Goal: Find specific page/section: Find specific page/section

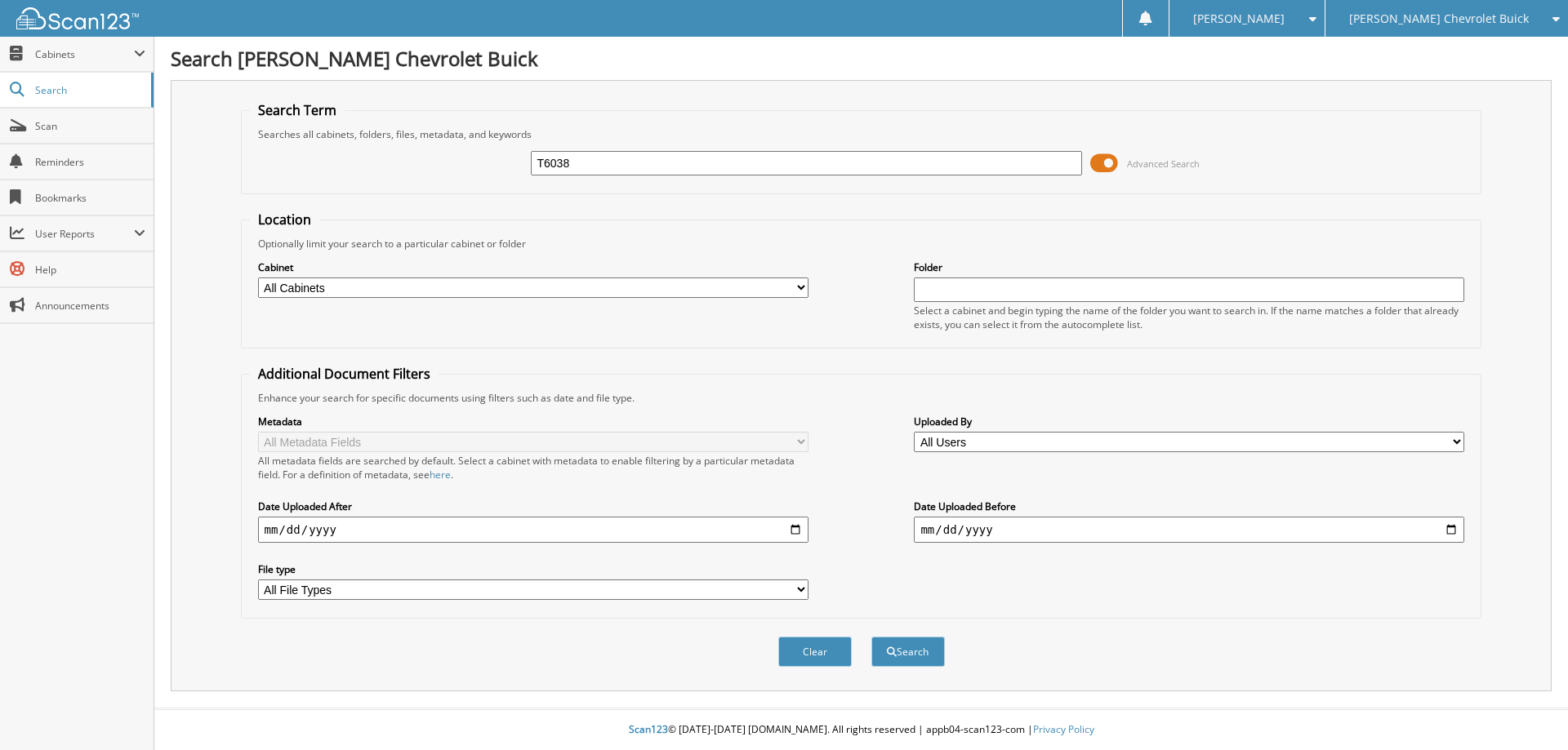
type input "T6038"
click at [871, 637] on button "Search" at bounding box center [908, 652] width 73 height 30
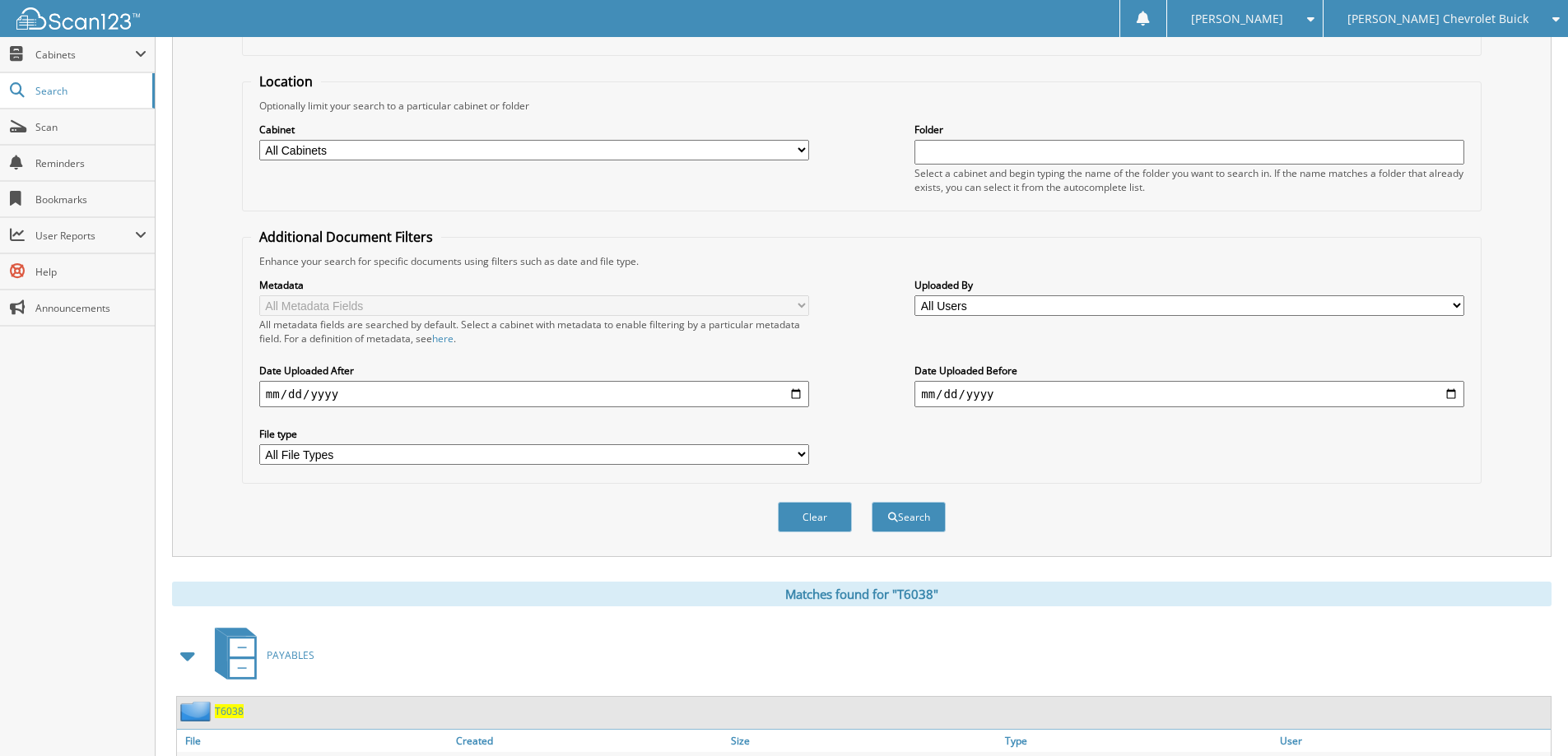
scroll to position [247, 0]
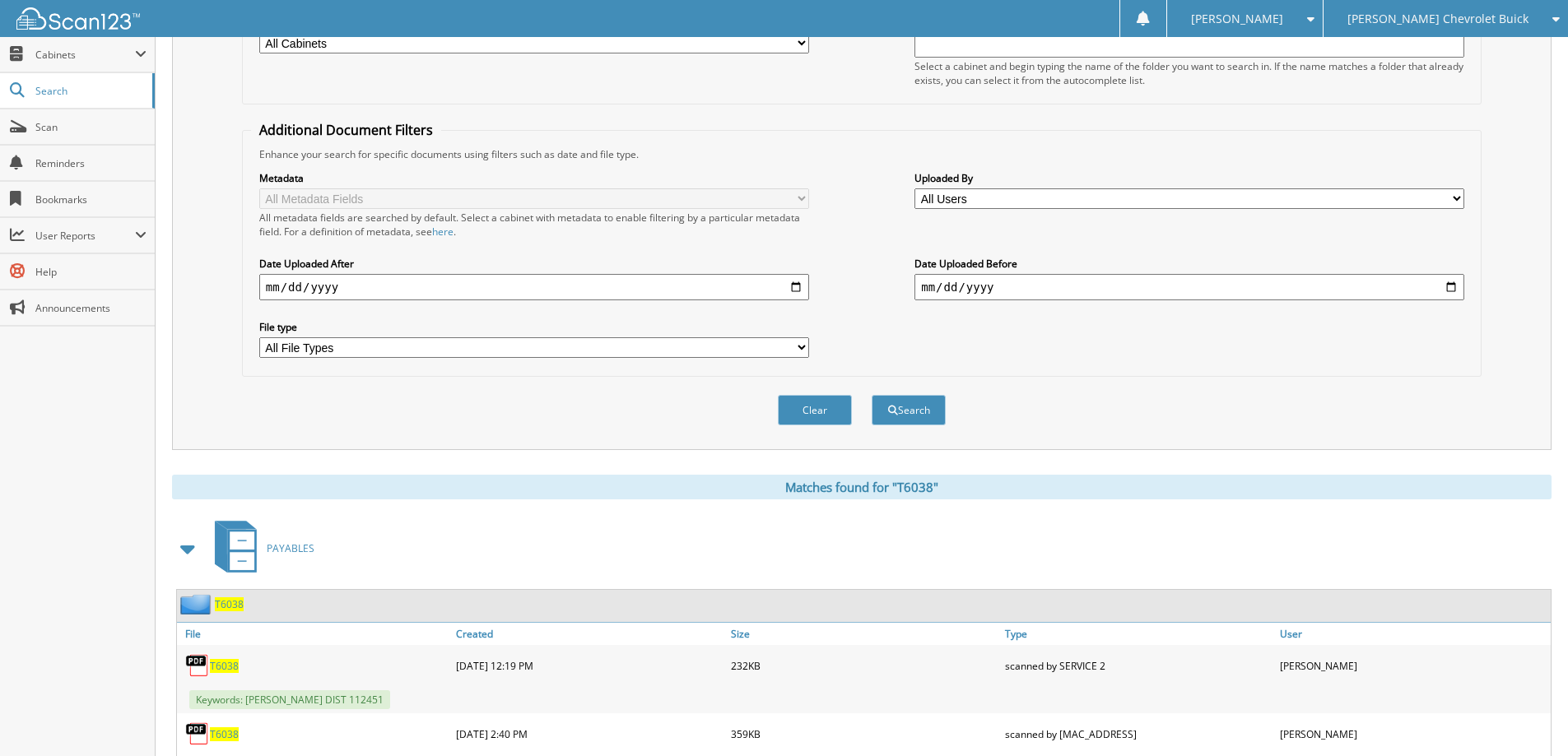
click at [239, 600] on span "T6038" at bounding box center [229, 604] width 28 height 14
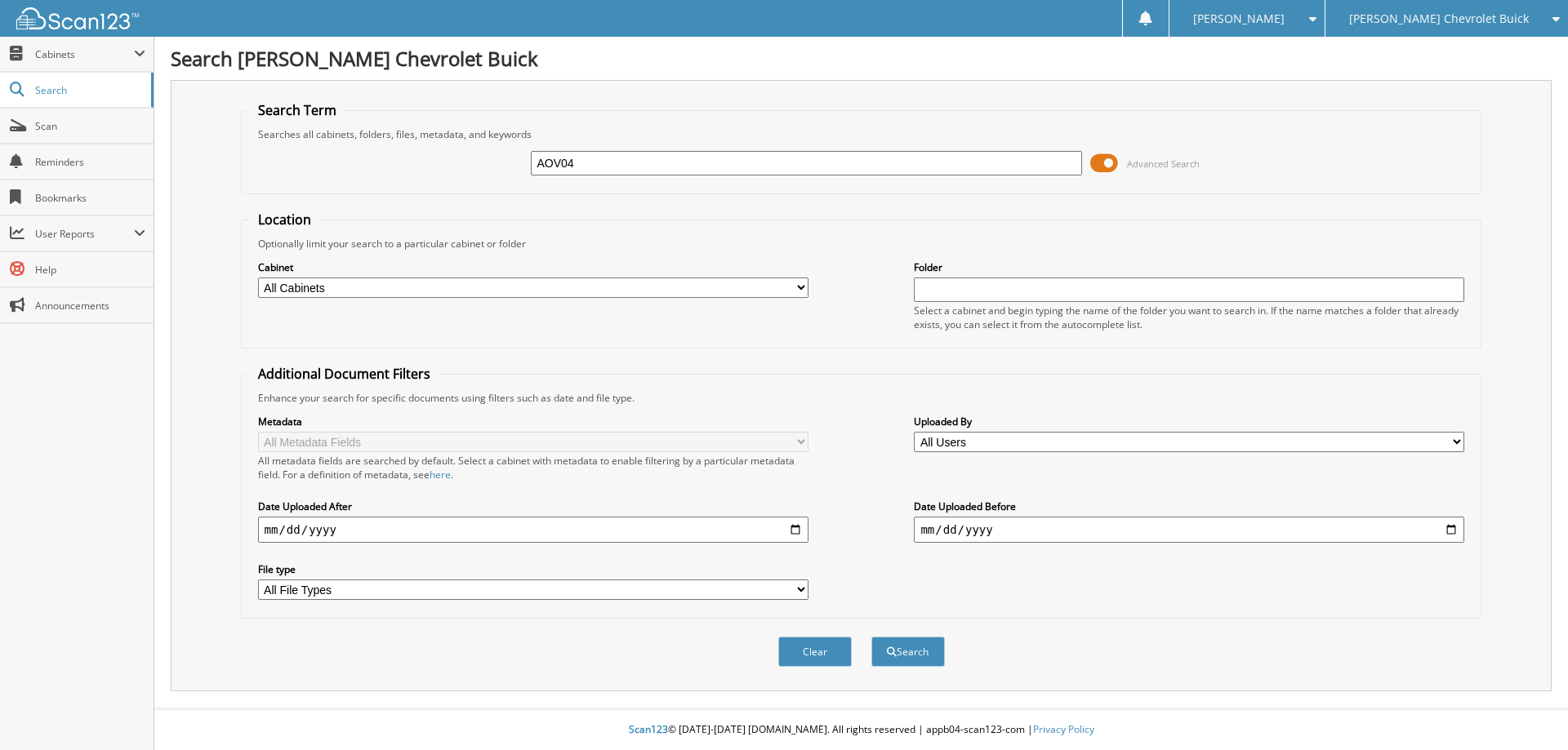
type input "AOV04"
click at [871, 637] on button "Search" at bounding box center [908, 652] width 73 height 30
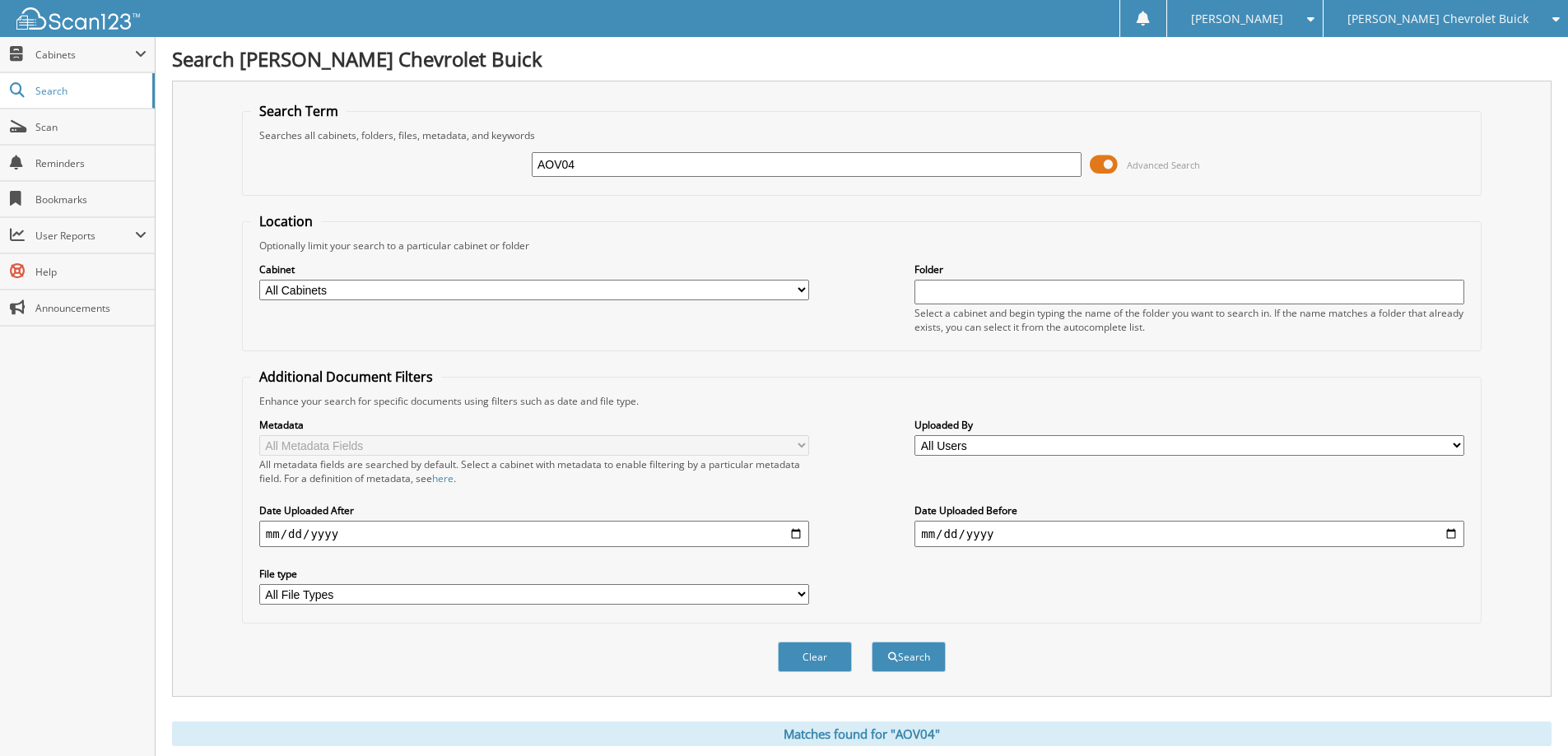
scroll to position [329, 0]
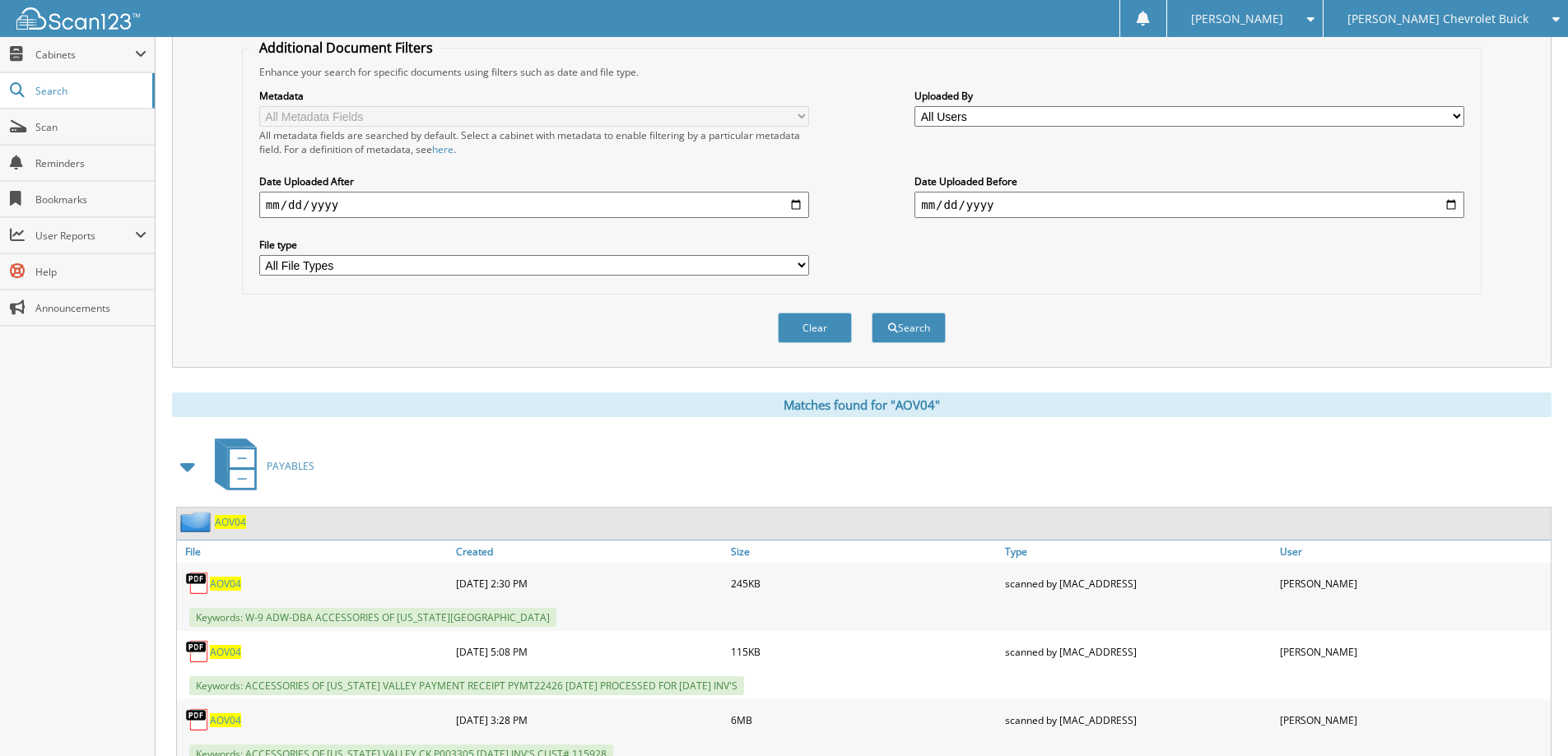
click at [239, 518] on span "AOV04" at bounding box center [230, 522] width 31 height 14
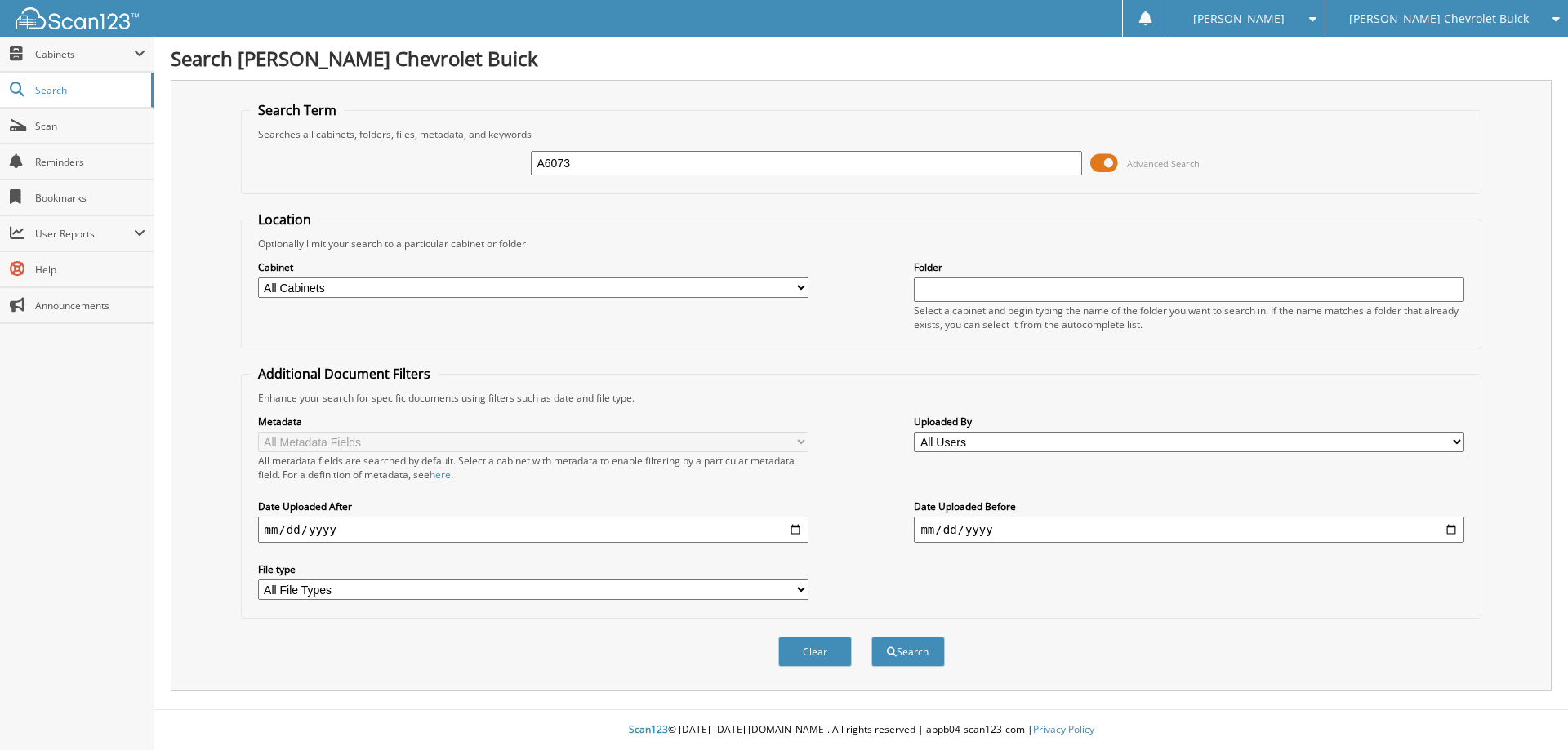
type input "A6073"
click at [871, 637] on button "Search" at bounding box center [908, 652] width 73 height 30
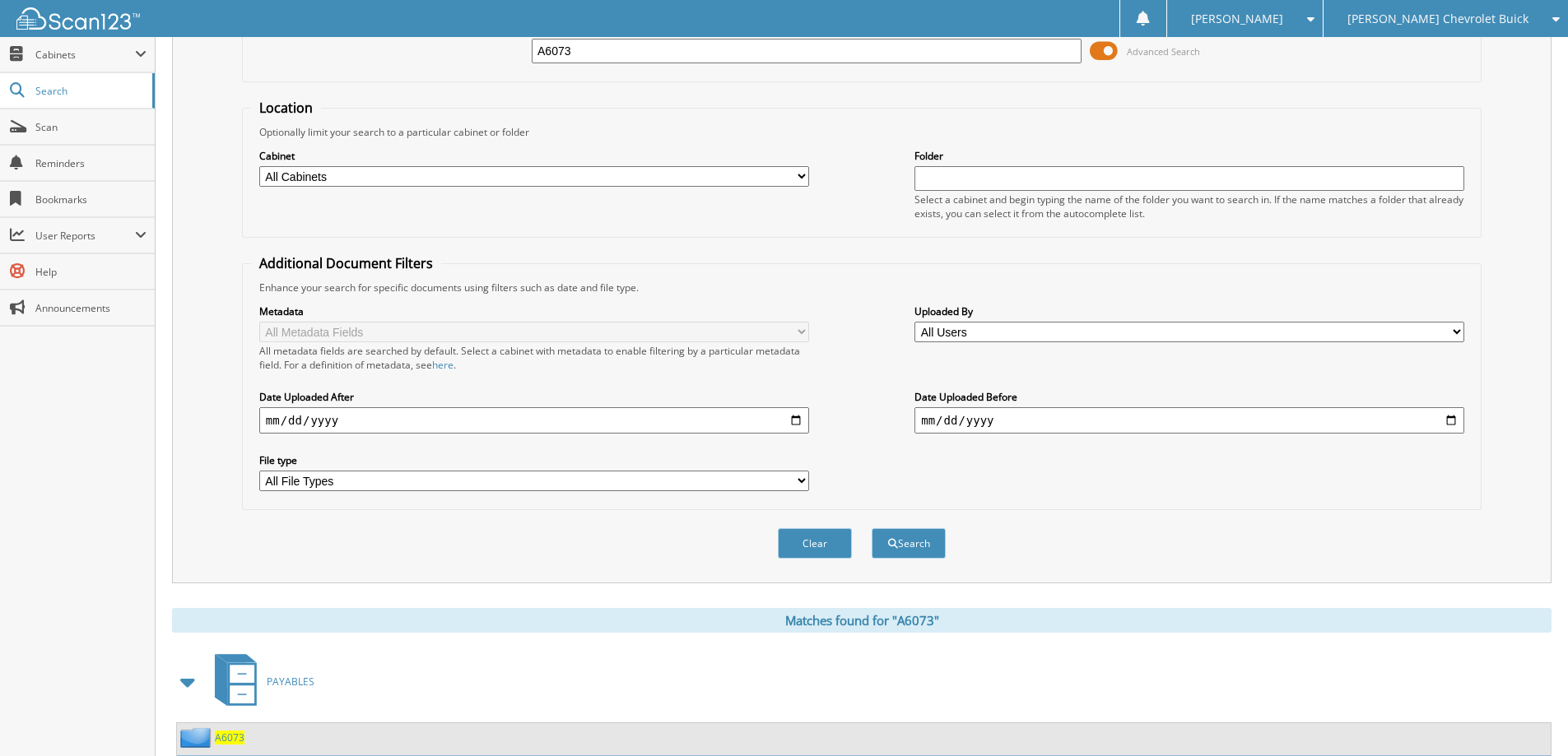
scroll to position [247, 0]
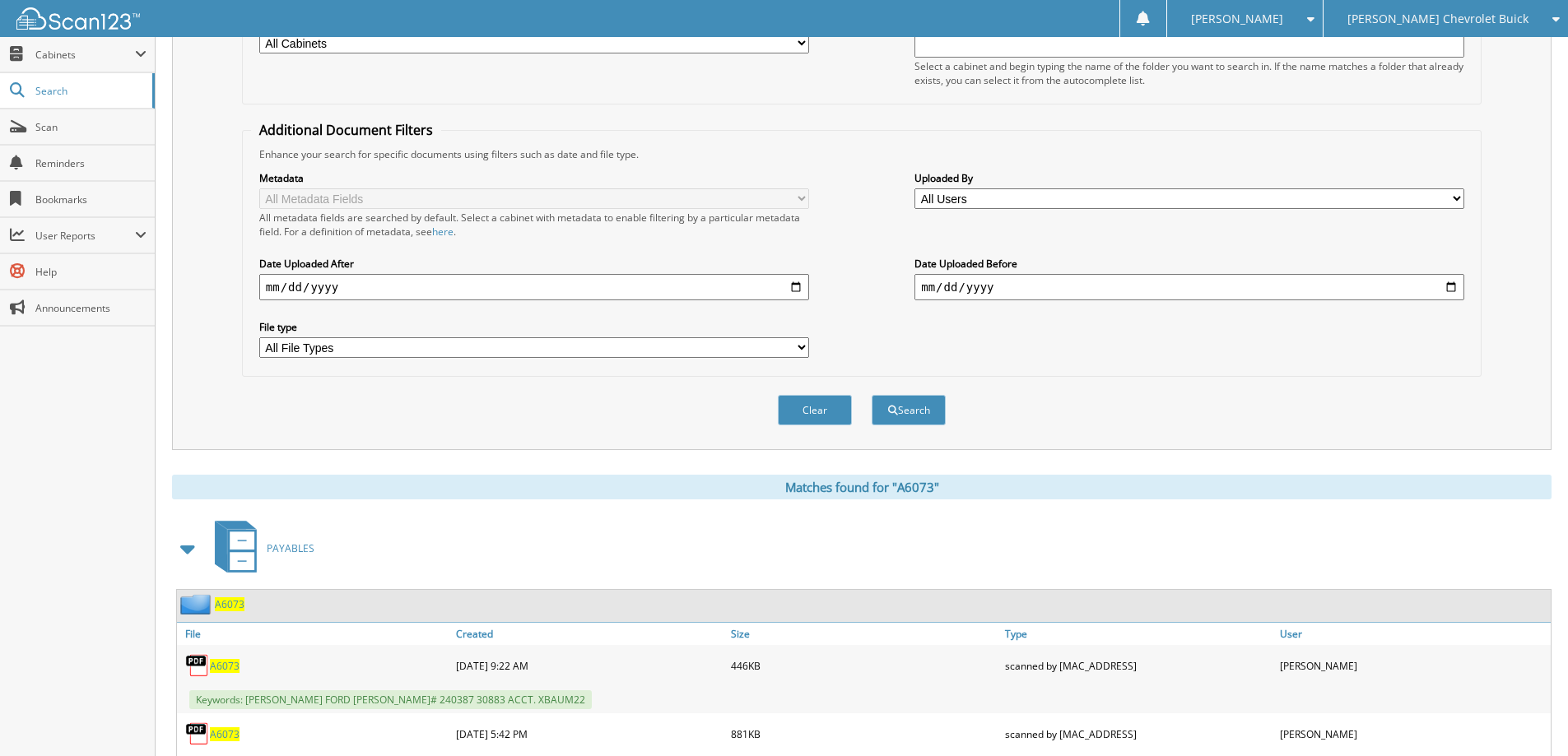
click at [237, 604] on span "A6073" at bounding box center [229, 604] width 29 height 14
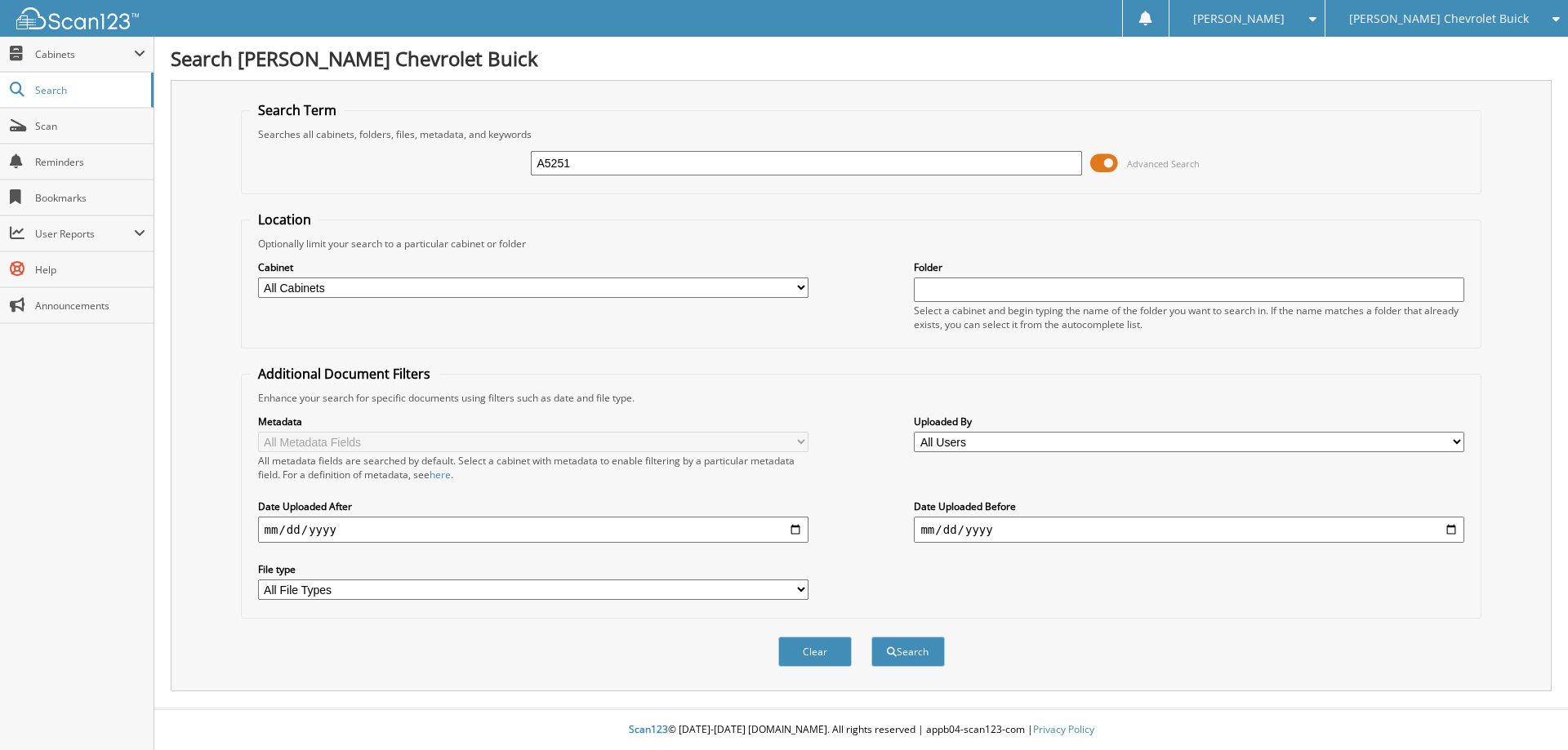
type input "A5251"
click at [871, 637] on button "Search" at bounding box center [908, 652] width 73 height 30
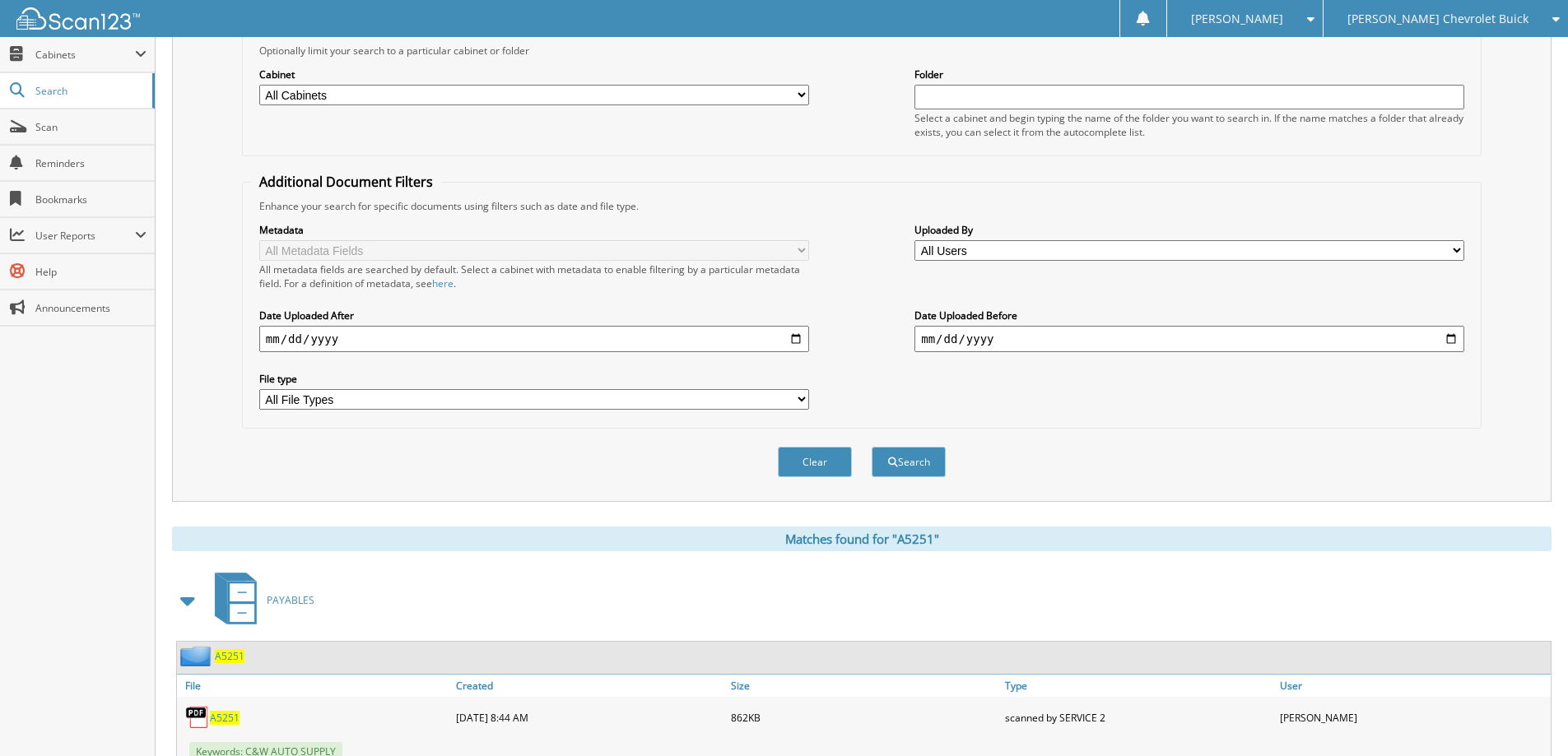
scroll to position [247, 0]
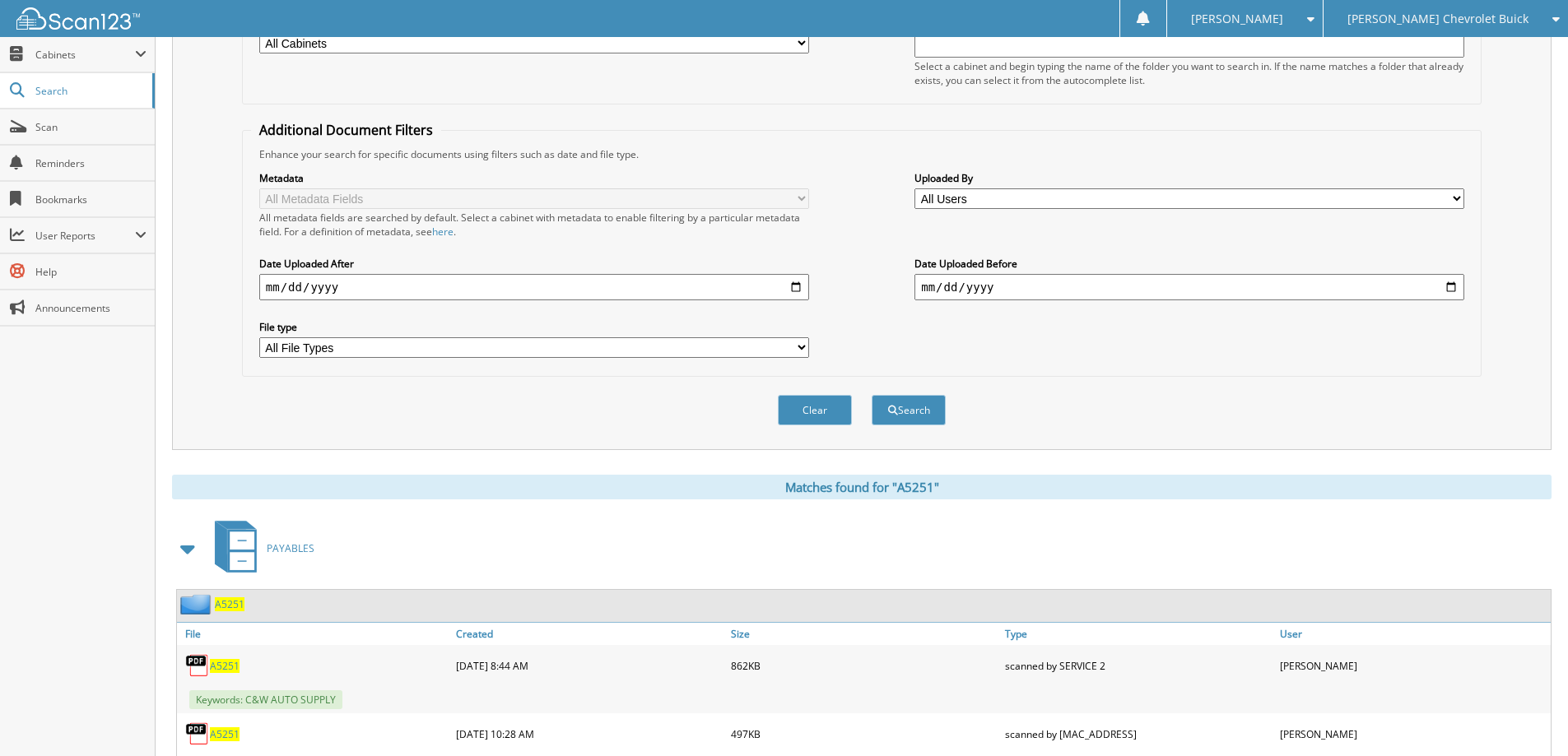
click at [240, 608] on span "A5251" at bounding box center [229, 604] width 29 height 14
